Goal: Register for event/course

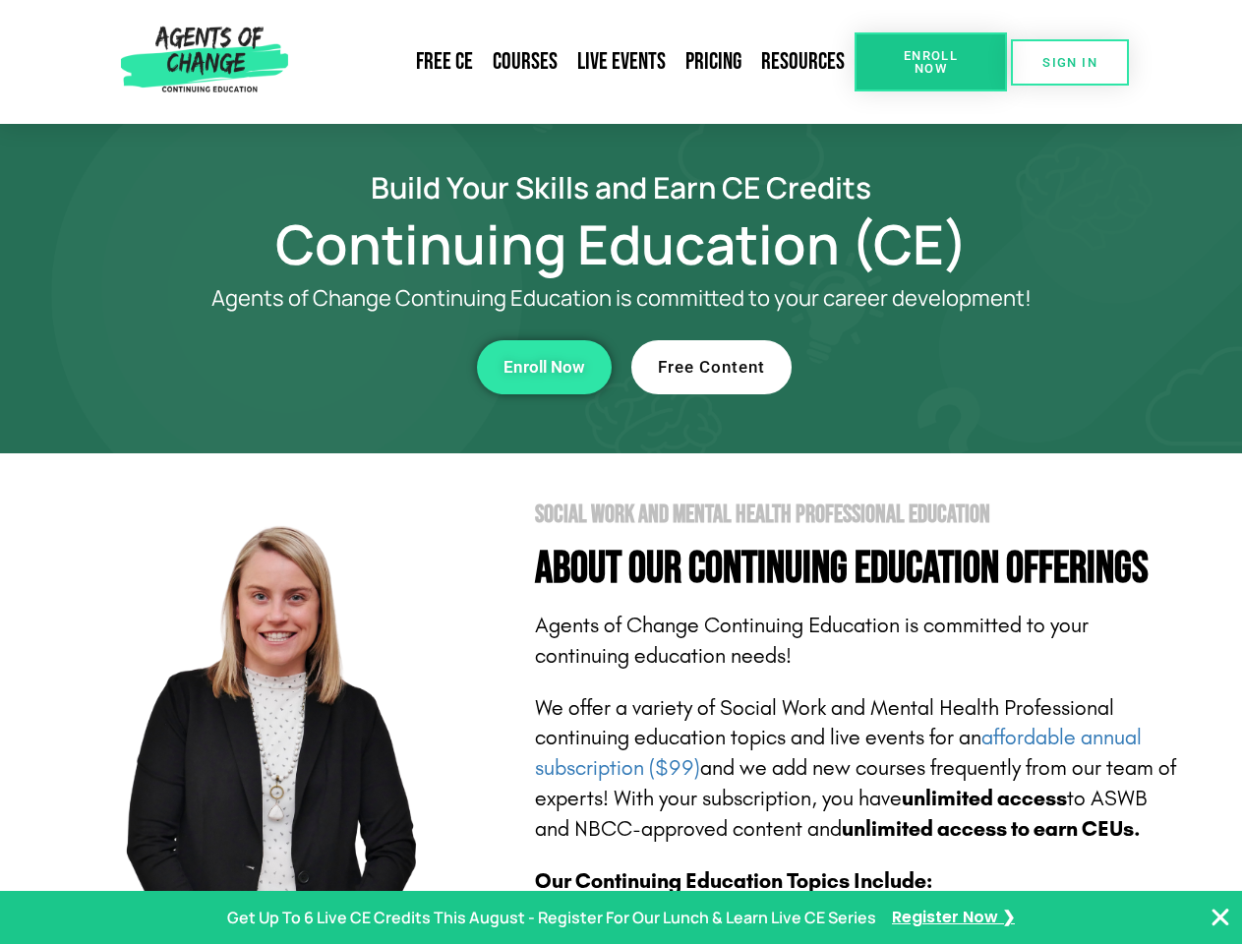
click at [620, 472] on section "Social Work and Mental Health Professional Education About Our Continuing Educa…" at bounding box center [621, 866] width 1242 height 826
click at [930, 62] on span "Enroll Now" at bounding box center [930, 62] width 89 height 26
click at [1070, 62] on span "SIGN IN" at bounding box center [1069, 62] width 55 height 13
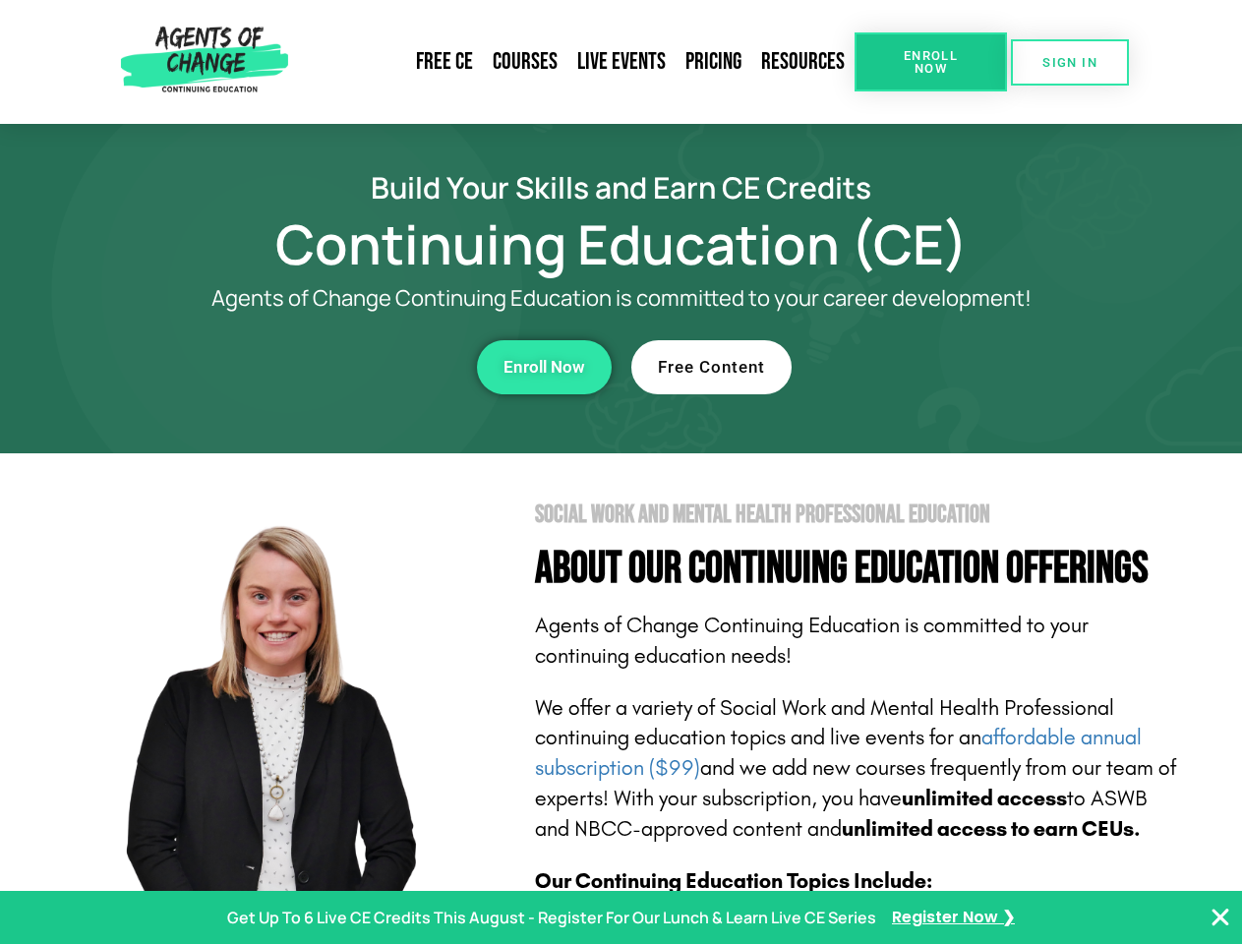
click at [341, 367] on div "Enroll Now" at bounding box center [341, 367] width 541 height 54
click at [544, 367] on span "Enroll Now" at bounding box center [544, 367] width 82 height 17
click at [902, 367] on div "Free Content" at bounding box center [901, 367] width 541 height 54
